Goal: Transaction & Acquisition: Book appointment/travel/reservation

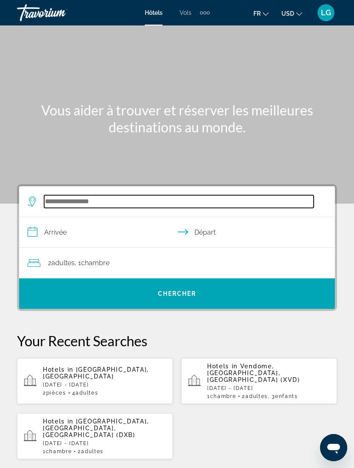
click at [87, 208] on input "Search widget" at bounding box center [178, 201] width 269 height 13
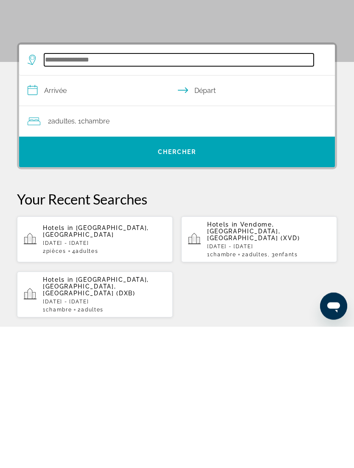
scroll to position [12, 0]
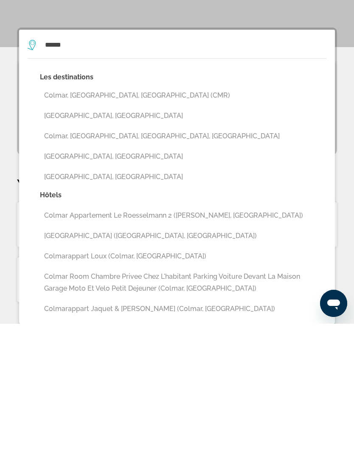
click at [60, 252] on button "[GEOGRAPHIC_DATA], [GEOGRAPHIC_DATA]" at bounding box center [183, 260] width 286 height 16
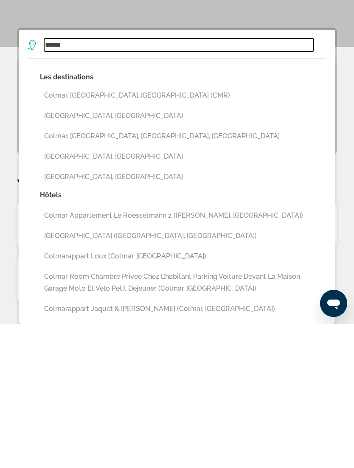
type input "**********"
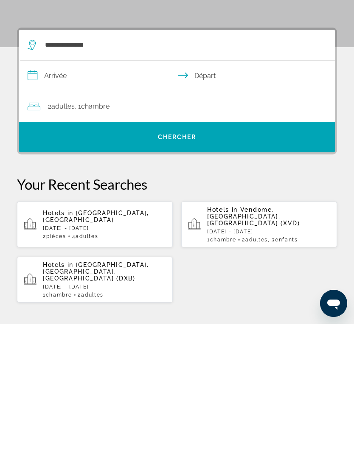
click at [67, 205] on input "**********" at bounding box center [178, 221] width 319 height 33
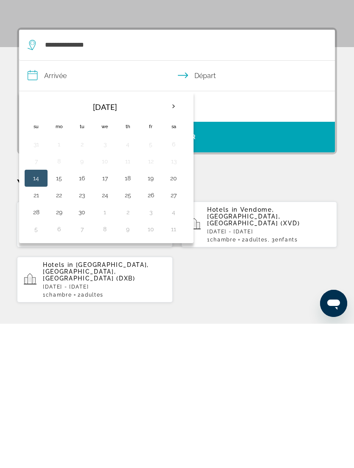
scroll to position [157, 0]
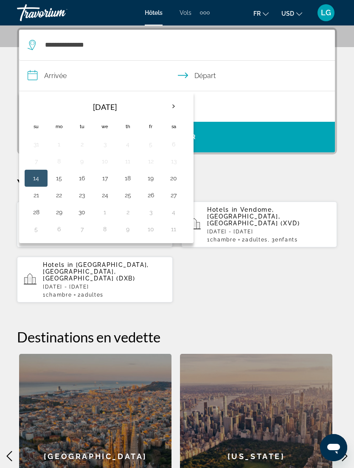
click at [177, 106] on th "Next month" at bounding box center [173, 106] width 23 height 19
click at [172, 104] on th "Next month" at bounding box center [173, 106] width 23 height 19
click at [127, 212] on button "27" at bounding box center [128, 212] width 14 height 12
click at [151, 213] on button "28" at bounding box center [151, 212] width 14 height 12
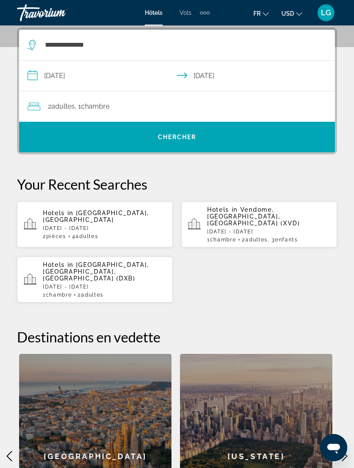
click at [86, 77] on input "**********" at bounding box center [178, 77] width 319 height 33
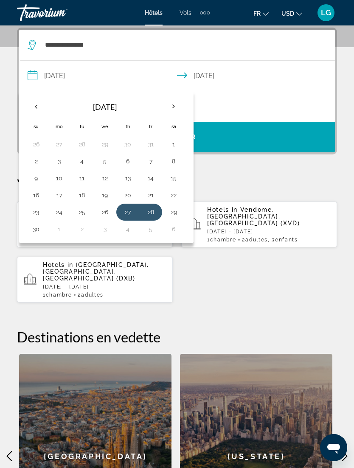
click at [151, 210] on button "28" at bounding box center [151, 212] width 14 height 12
click at [36, 226] on button "30" at bounding box center [36, 229] width 14 height 12
type input "**********"
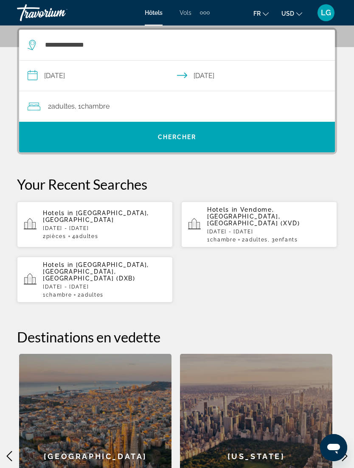
click at [87, 110] on span "Chambre" at bounding box center [95, 106] width 28 height 8
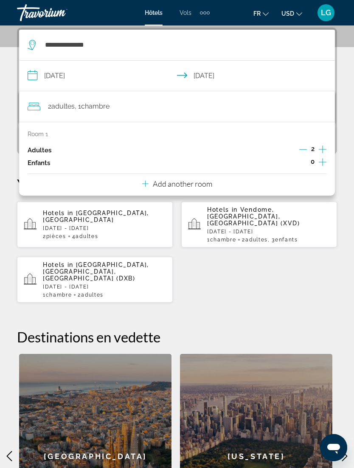
click at [323, 161] on icon "Increment children" at bounding box center [323, 162] width 8 height 10
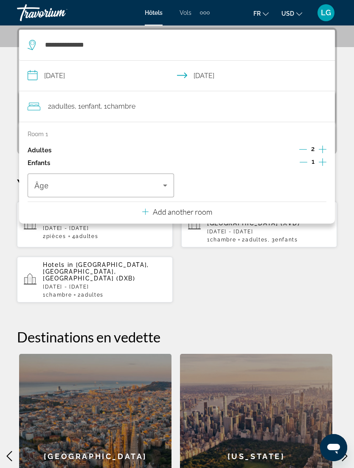
click at [169, 185] on icon "Travelers: 2 adults, 1 child" at bounding box center [165, 185] width 10 height 10
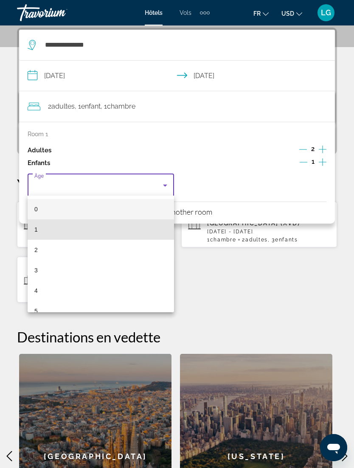
click at [78, 233] on mat-option "1" at bounding box center [101, 229] width 146 height 20
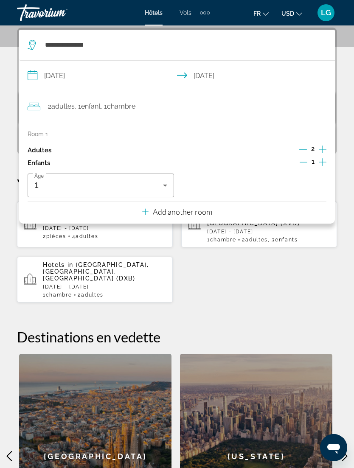
click at [293, 284] on div "Hotels in [GEOGRAPHIC_DATA], [GEOGRAPHIC_DATA] [DATE] - [DATE] 2 Chambre pièces…" at bounding box center [177, 252] width 320 height 102
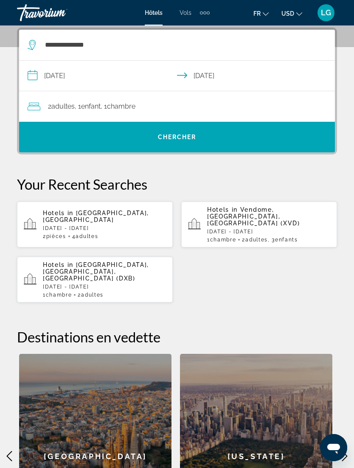
click at [291, 140] on span "Search widget" at bounding box center [177, 137] width 316 height 20
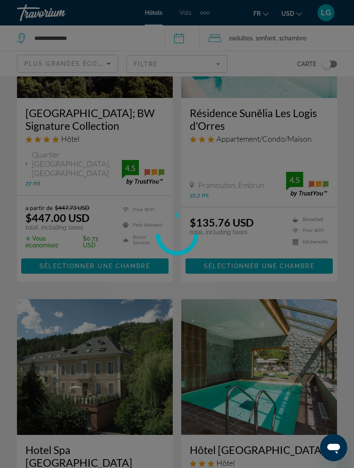
scroll to position [28, 0]
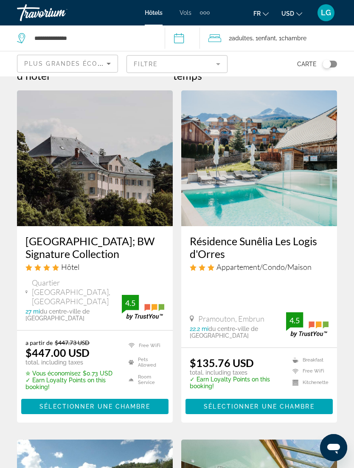
click at [224, 171] on img "Main content" at bounding box center [259, 158] width 156 height 136
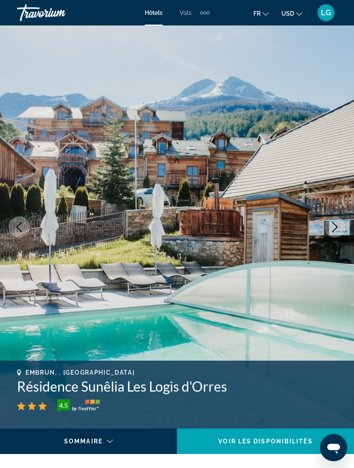
click at [330, 224] on icon "Next image" at bounding box center [335, 227] width 10 height 10
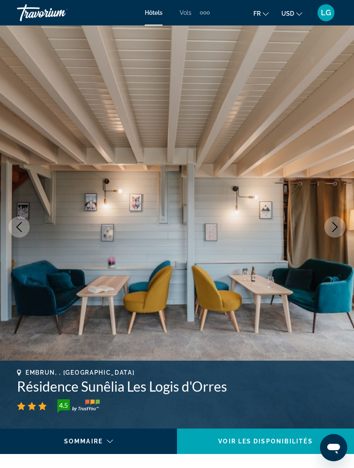
click at [335, 229] on icon "Next image" at bounding box center [335, 227] width 10 height 10
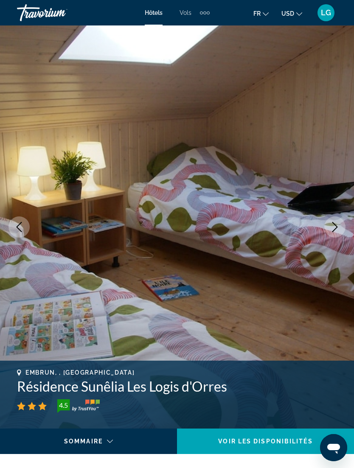
click at [336, 224] on icon "Next image" at bounding box center [335, 227] width 10 height 10
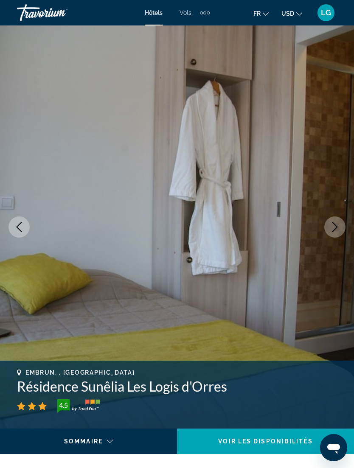
click at [331, 228] on icon "Next image" at bounding box center [335, 227] width 10 height 10
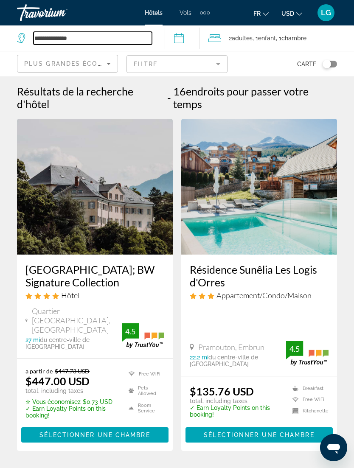
click at [65, 33] on input "**********" at bounding box center [93, 38] width 118 height 13
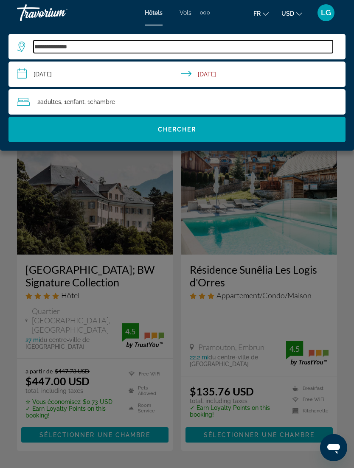
click at [87, 42] on input "**********" at bounding box center [183, 46] width 299 height 13
type input "*"
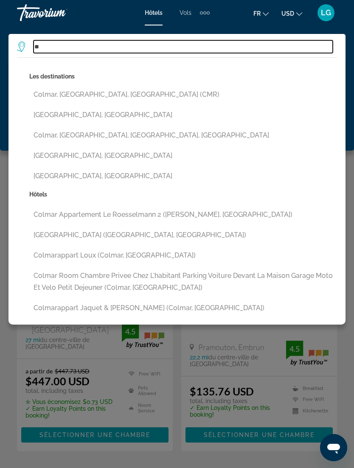
type input "*"
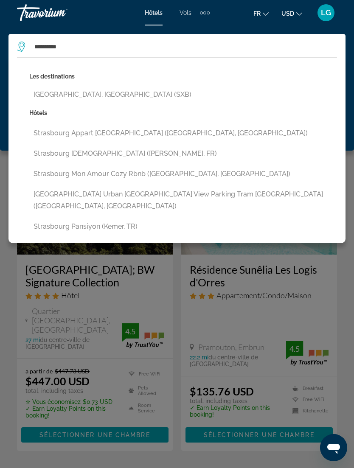
click at [59, 89] on button "[GEOGRAPHIC_DATA], [GEOGRAPHIC_DATA] (SXB)" at bounding box center [183, 95] width 308 height 16
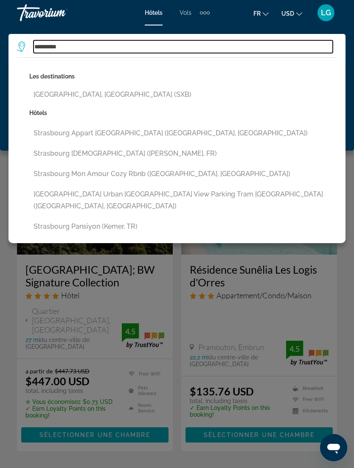
type input "**********"
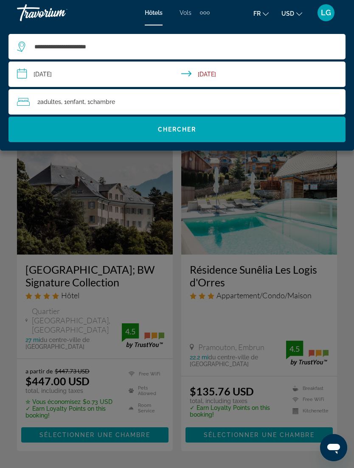
click at [56, 72] on input "**********" at bounding box center [178, 76] width 340 height 28
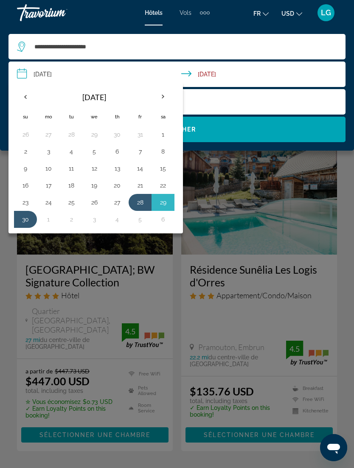
click at [210, 90] on input "**********" at bounding box center [178, 76] width 340 height 28
click at [28, 215] on button "30" at bounding box center [26, 219] width 14 height 12
click at [138, 203] on button "28" at bounding box center [140, 202] width 14 height 12
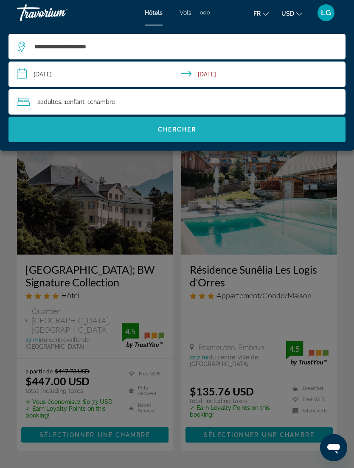
click at [135, 135] on span "Search widget" at bounding box center [176, 129] width 337 height 20
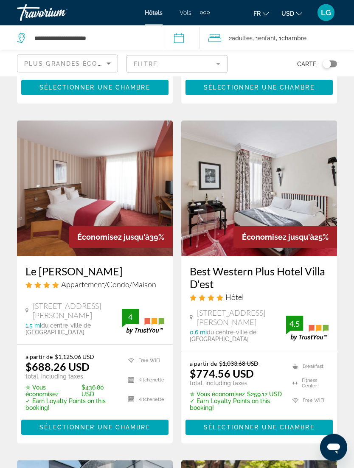
scroll to position [343, 0]
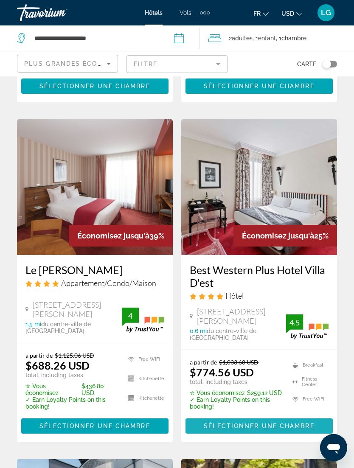
click at [286, 423] on span "Sélectionner une chambre" at bounding box center [259, 426] width 110 height 7
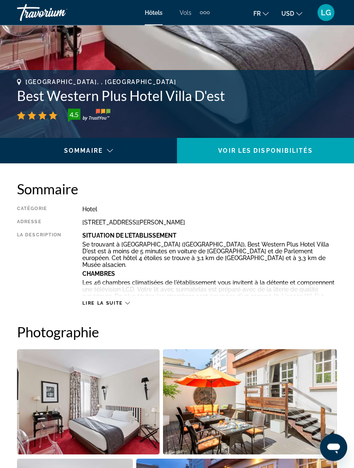
scroll to position [289, 0]
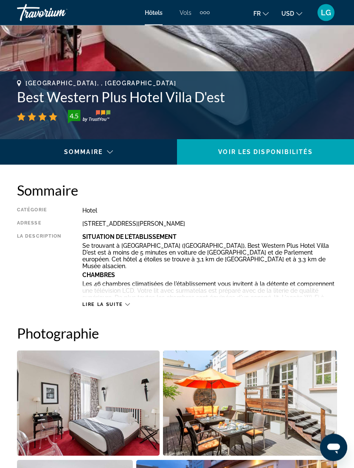
click at [122, 297] on div "Lire la suite" at bounding box center [209, 296] width 255 height 23
click at [112, 304] on span "Lire la suite" at bounding box center [102, 305] width 40 height 6
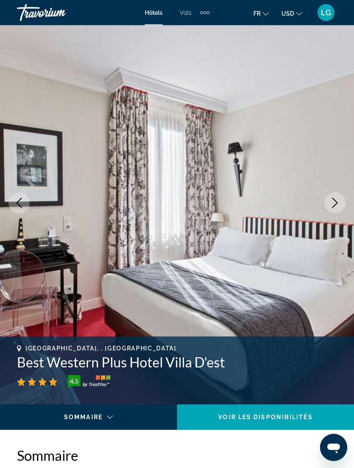
scroll to position [0, 0]
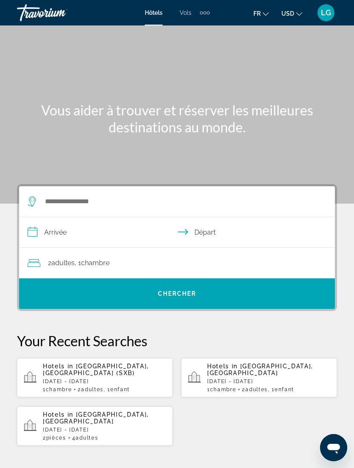
click at [84, 190] on div "Search widget" at bounding box center [173, 201] width 290 height 31
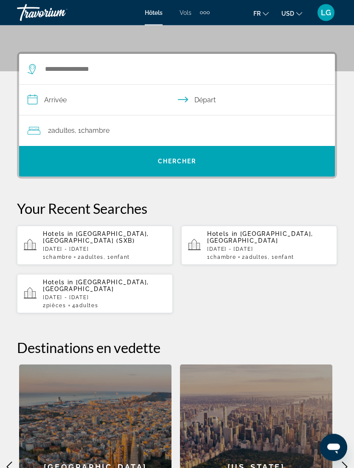
scroll to position [157, 0]
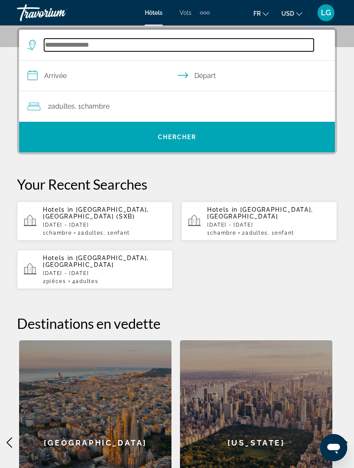
click at [75, 42] on input "Search widget" at bounding box center [178, 45] width 269 height 13
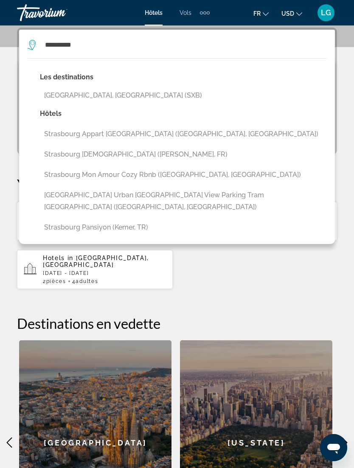
click at [83, 98] on button "[GEOGRAPHIC_DATA], [GEOGRAPHIC_DATA] (SXB)" at bounding box center [183, 95] width 286 height 16
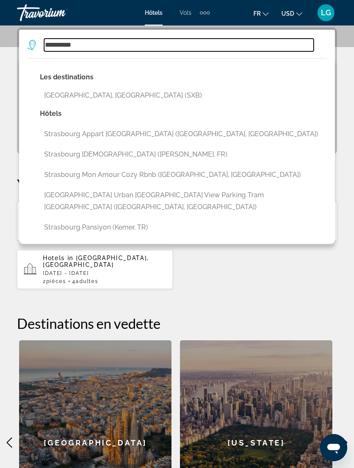
type input "**********"
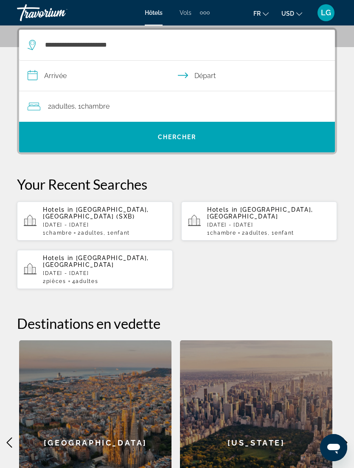
click at [53, 76] on input "**********" at bounding box center [178, 77] width 319 height 33
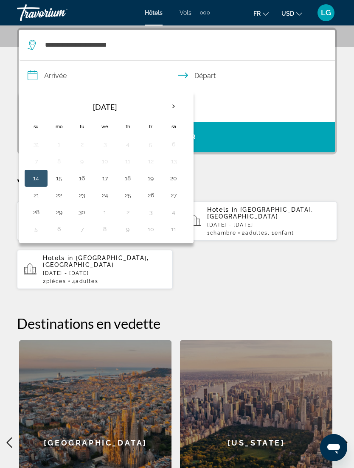
click at [180, 110] on th "Next month" at bounding box center [173, 106] width 23 height 19
click at [182, 106] on th "Next month" at bounding box center [173, 106] width 23 height 19
click at [151, 208] on button "28" at bounding box center [151, 212] width 14 height 12
click at [35, 225] on button "30" at bounding box center [36, 229] width 14 height 12
type input "**********"
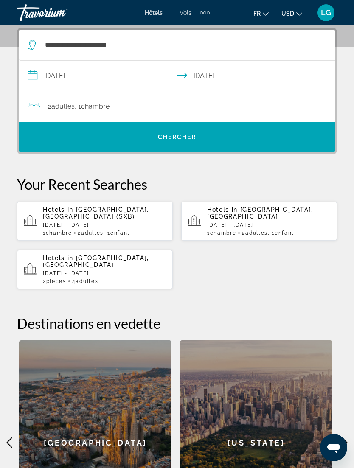
click at [89, 95] on div "2 Adulte Adultes , 1 Chambre pièces" at bounding box center [181, 106] width 307 height 31
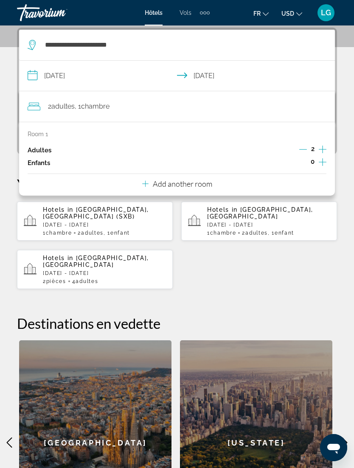
click at [323, 165] on icon "Increment children" at bounding box center [323, 162] width 8 height 10
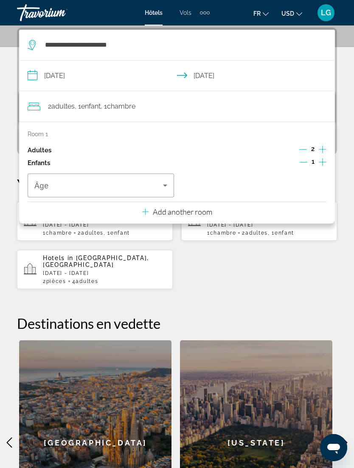
click at [165, 180] on icon "Travelers: 2 adults, 1 child" at bounding box center [165, 185] width 10 height 10
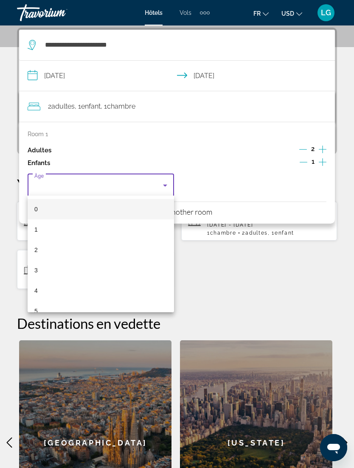
click at [78, 227] on mat-option "1" at bounding box center [101, 229] width 146 height 20
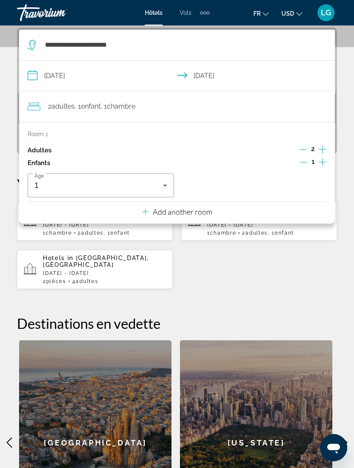
click at [227, 297] on div "**********" at bounding box center [177, 287] width 354 height 518
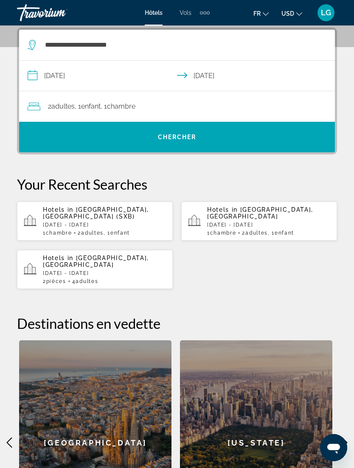
click at [100, 133] on span "Search widget" at bounding box center [177, 137] width 316 height 20
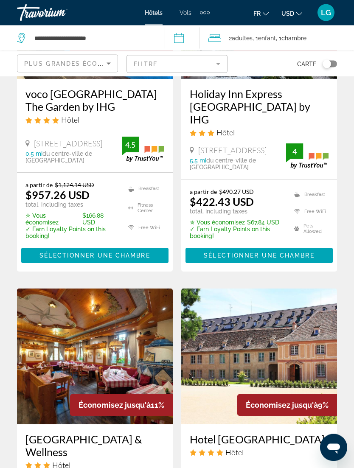
scroll to position [1207, 0]
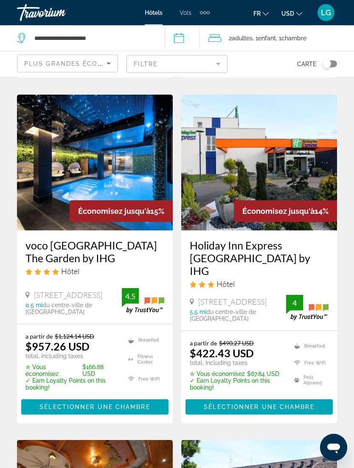
click at [284, 165] on img "Main content" at bounding box center [259, 163] width 156 height 136
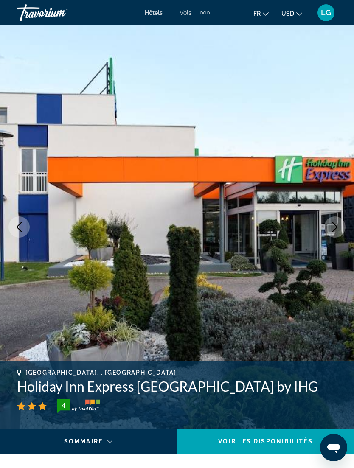
click at [329, 241] on img "Main content" at bounding box center [177, 226] width 354 height 403
click at [336, 228] on icon "Next image" at bounding box center [335, 227] width 6 height 10
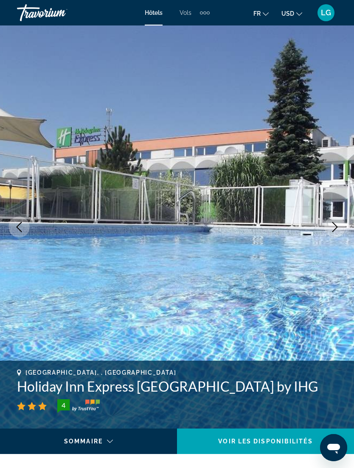
click at [338, 231] on icon "Next image" at bounding box center [335, 227] width 10 height 10
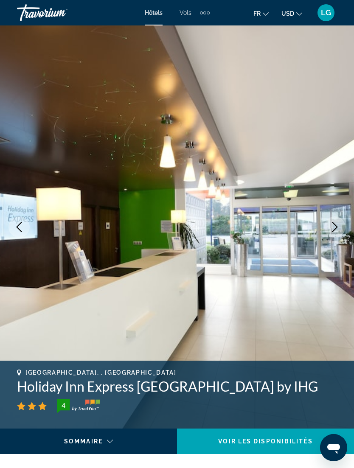
click at [333, 235] on button "Next image" at bounding box center [334, 226] width 21 height 21
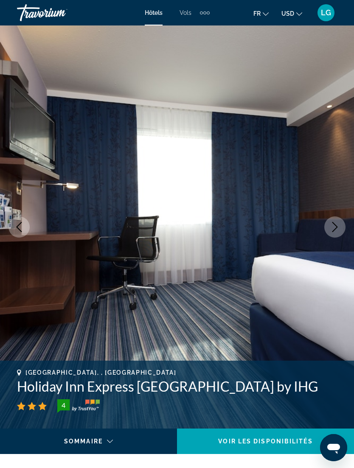
click at [331, 236] on button "Next image" at bounding box center [334, 226] width 21 height 21
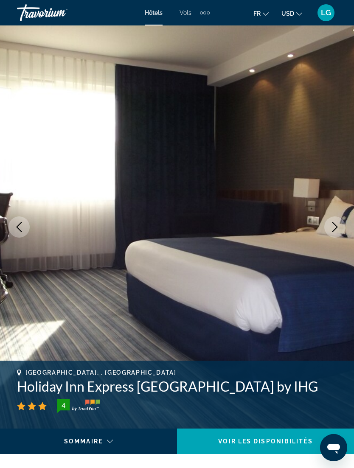
click at [334, 236] on button "Next image" at bounding box center [334, 226] width 21 height 21
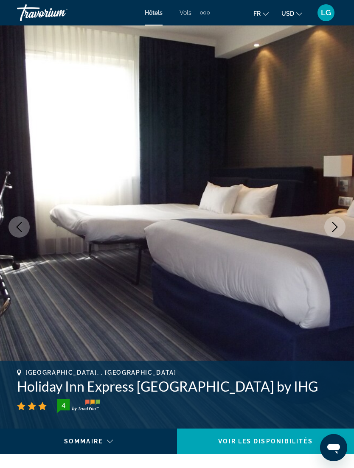
click at [29, 230] on button "Previous image" at bounding box center [18, 226] width 21 height 21
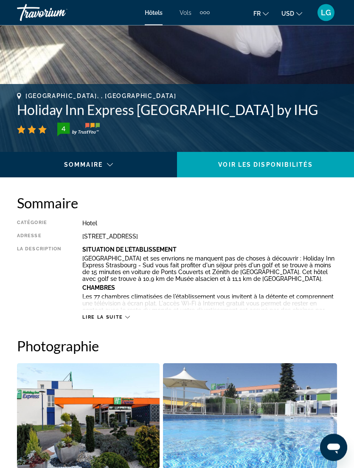
scroll to position [268, 0]
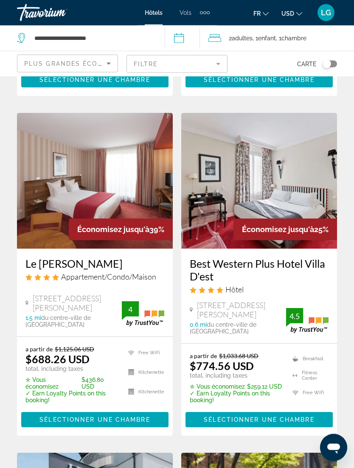
scroll to position [349, 0]
click at [72, 416] on span "Sélectionner une chambre" at bounding box center [94, 419] width 110 height 7
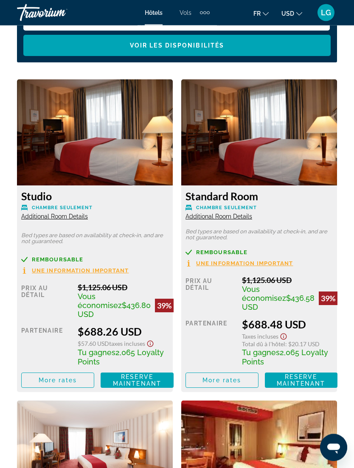
scroll to position [1431, 0]
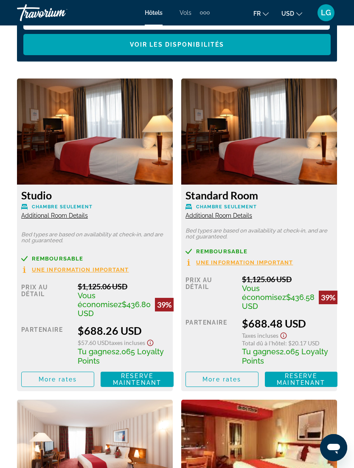
click at [329, 15] on span "LG" at bounding box center [326, 12] width 10 height 8
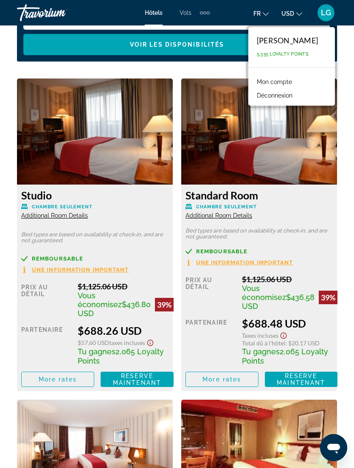
click at [292, 98] on button "Déconnexion" at bounding box center [274, 95] width 44 height 11
